Goal: Find specific page/section: Find specific page/section

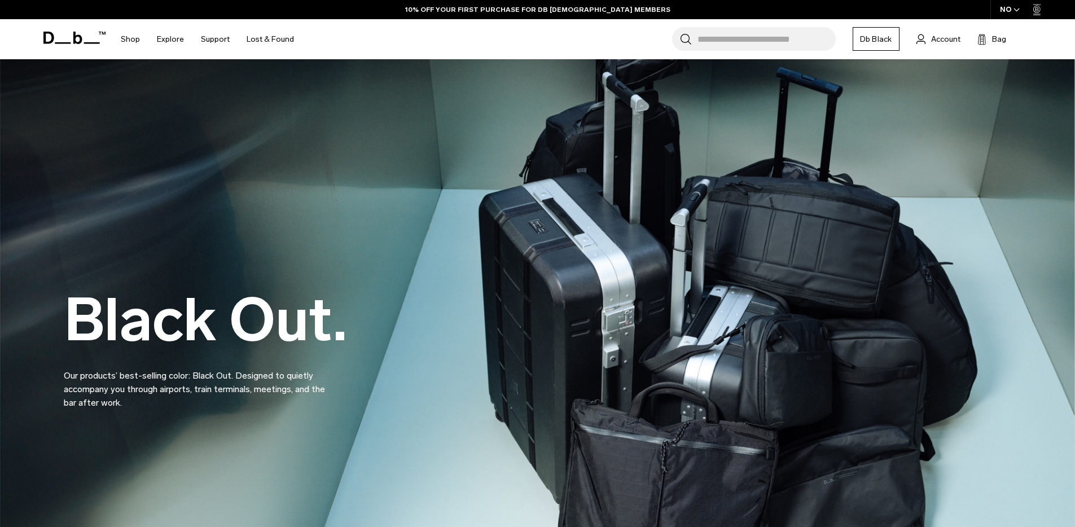
click at [751, 37] on input "Search for Bags, Luggage..." at bounding box center [767, 39] width 138 height 24
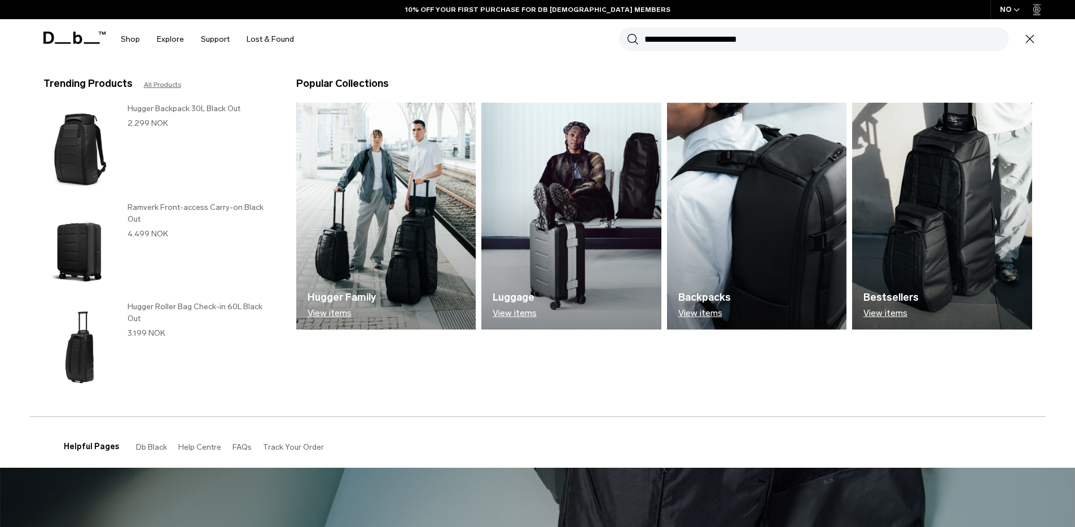
click at [724, 38] on input "Search for Bags, Luggage..." at bounding box center [827, 39] width 365 height 24
click at [721, 37] on input "Search for Bags, Luggage..." at bounding box center [827, 39] width 365 height 24
type input "****"
click at [627, 33] on button "Search" at bounding box center [633, 39] width 12 height 12
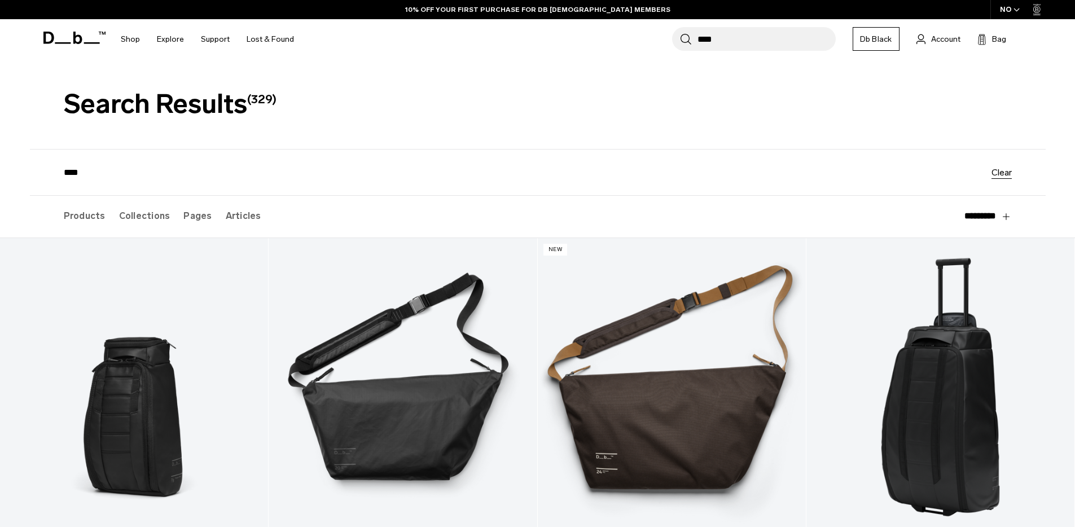
click at [226, 222] on label "Articles" at bounding box center [244, 216] width 36 height 41
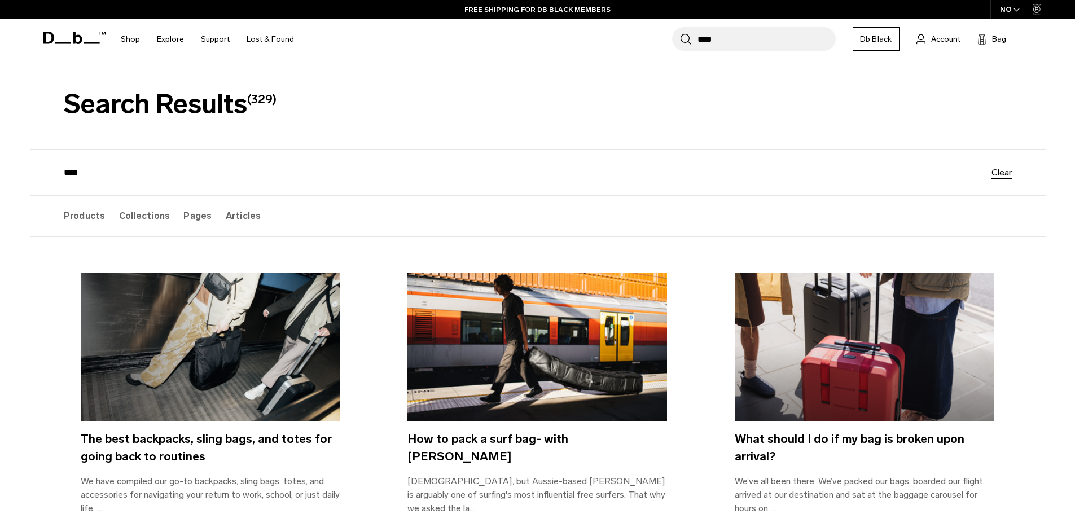
click at [196, 220] on label "Pages" at bounding box center [197, 216] width 28 height 41
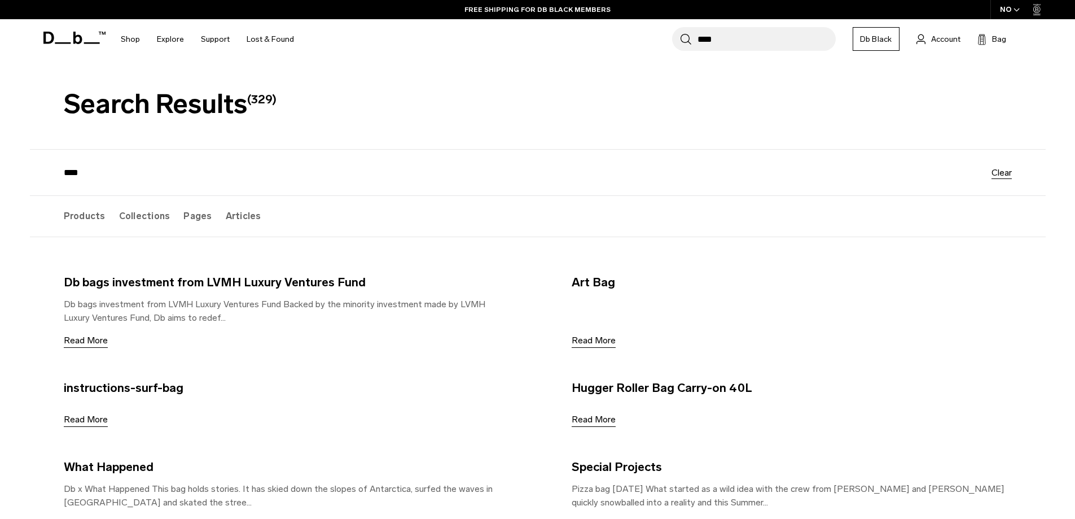
click at [135, 224] on label "Collections" at bounding box center [144, 216] width 51 height 41
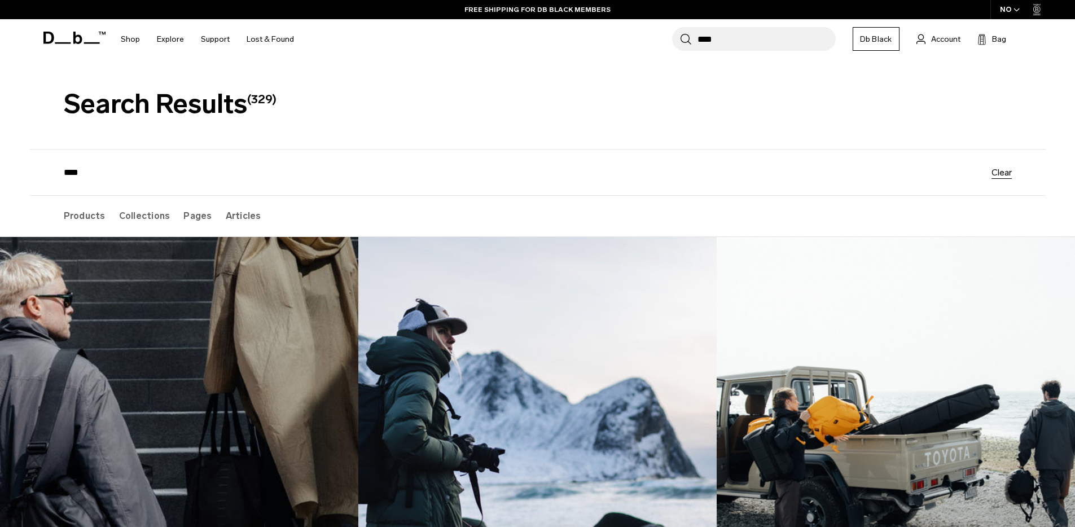
click at [77, 223] on label "Products" at bounding box center [85, 216] width 42 height 41
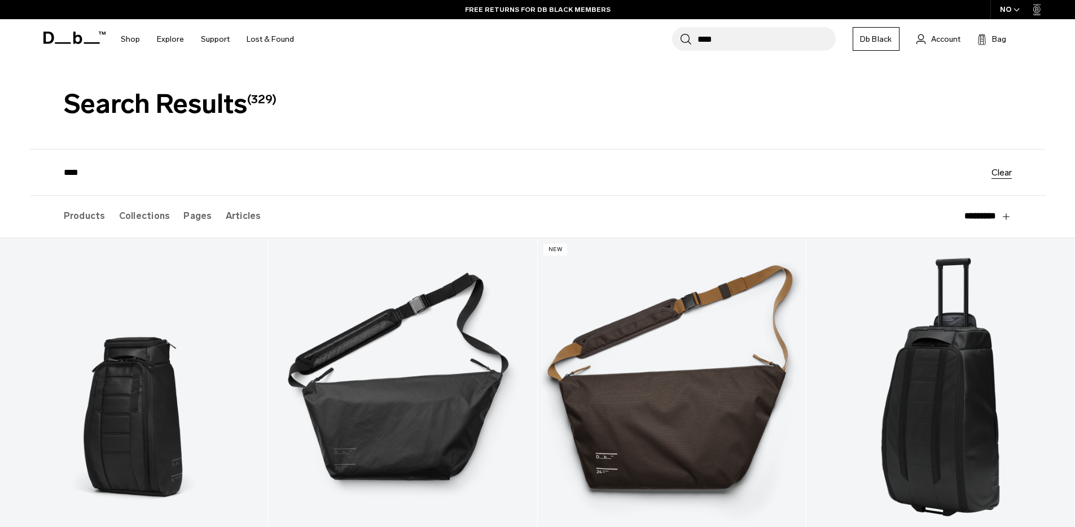
click at [125, 212] on label "Collections" at bounding box center [144, 216] width 51 height 41
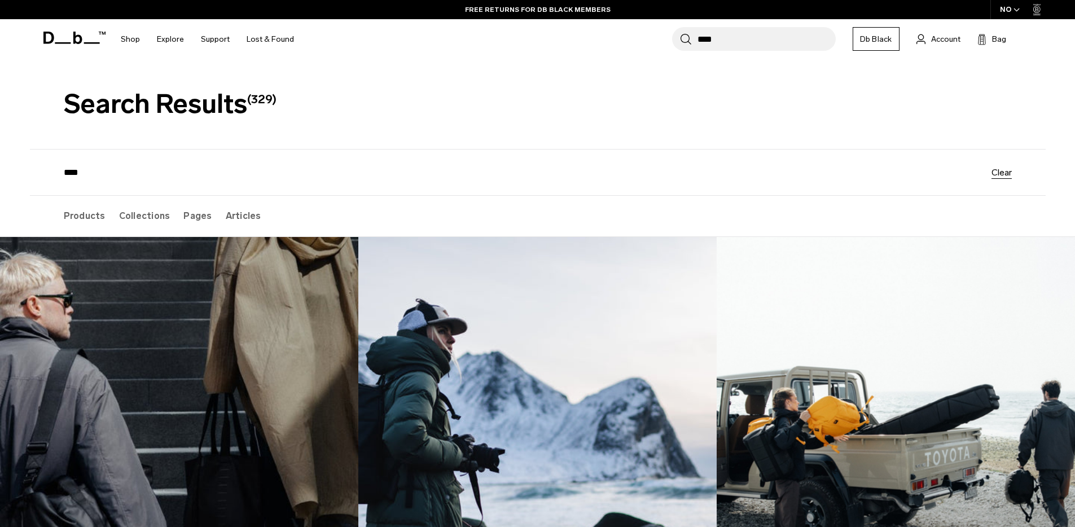
click at [77, 219] on label "Products" at bounding box center [85, 216] width 42 height 41
click at [86, 230] on label "Products" at bounding box center [85, 216] width 42 height 41
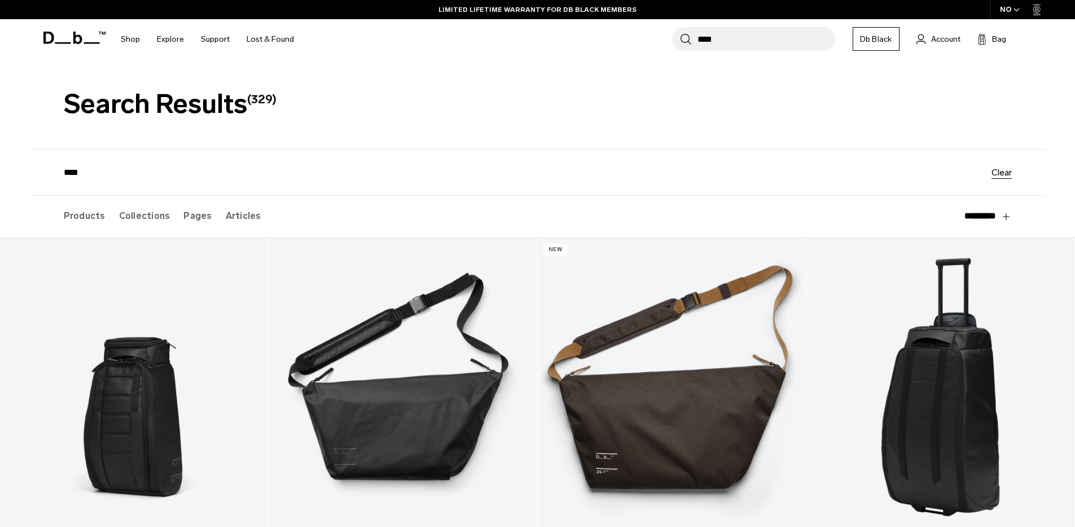
click at [155, 230] on label "Collections" at bounding box center [144, 216] width 51 height 41
